Goal: Share content

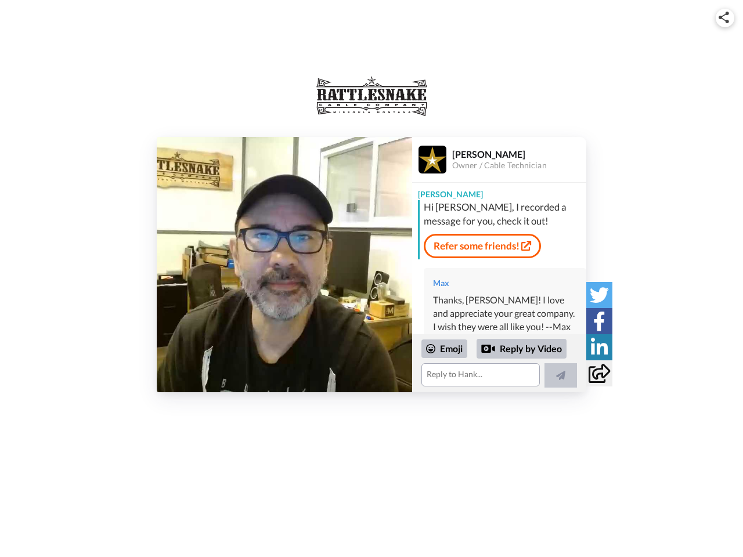
click at [725, 17] on img at bounding box center [724, 18] width 10 height 12
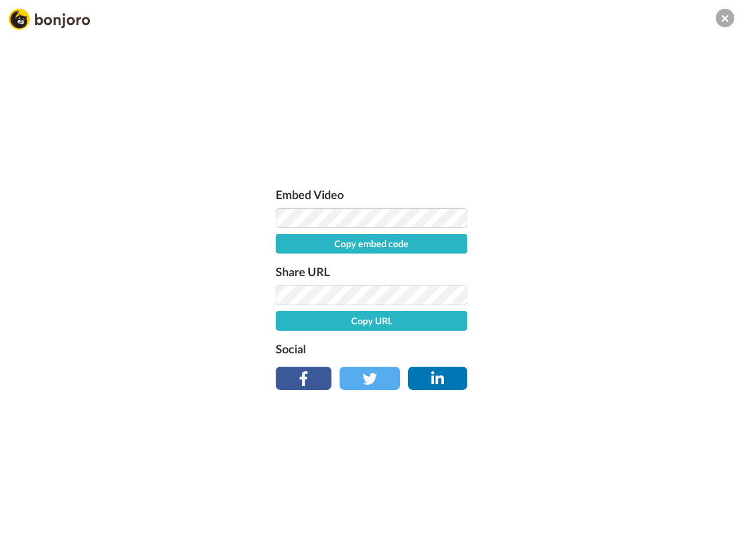
click at [284, 265] on label "Share URL" at bounding box center [372, 271] width 192 height 19
click at [499, 363] on div "Embed Video Copy embed code Share URL Copy URL Social" at bounding box center [371, 341] width 743 height 557
click at [445, 349] on label "Social" at bounding box center [372, 349] width 192 height 19
click at [522, 349] on div "Embed Video Copy embed code Share URL Copy URL Social" at bounding box center [371, 341] width 743 height 557
click at [561, 376] on div "Embed Video Copy embed code Share URL Copy URL Social" at bounding box center [371, 341] width 743 height 557
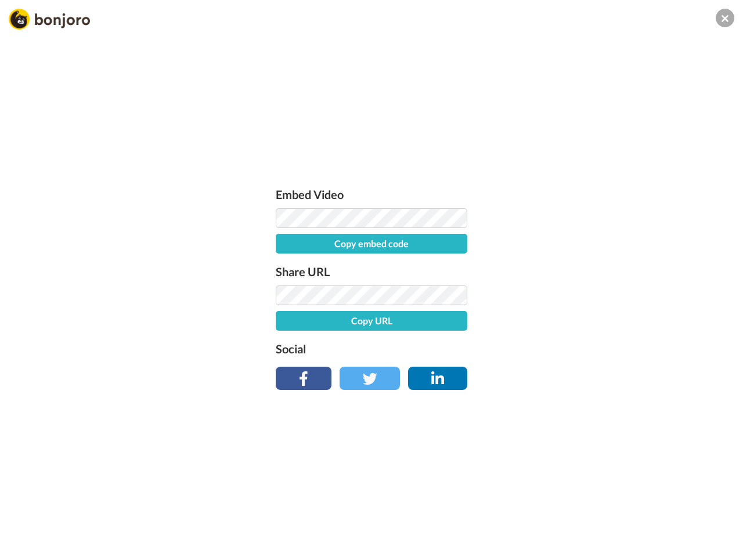
click at [599, 295] on div "Embed Video Copy embed code Share URL Copy URL Social" at bounding box center [371, 341] width 743 height 557
click at [599, 321] on div "Embed Video Copy embed code Share URL Copy URL Social" at bounding box center [371, 341] width 743 height 557
click at [599, 347] on div "Embed Video Copy embed code Share URL Copy URL Social" at bounding box center [371, 341] width 743 height 557
click at [599, 373] on div "Embed Video Copy embed code Share URL Copy URL Social" at bounding box center [371, 341] width 743 height 557
